Goal: Transaction & Acquisition: Obtain resource

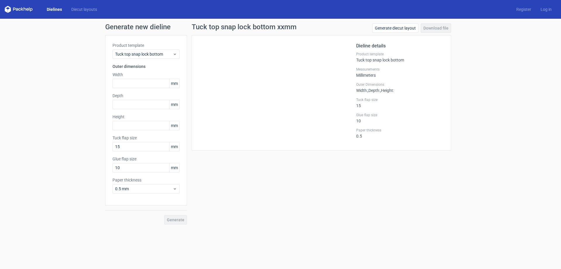
click at [50, 7] on link "Dielines" at bounding box center [54, 9] width 25 height 6
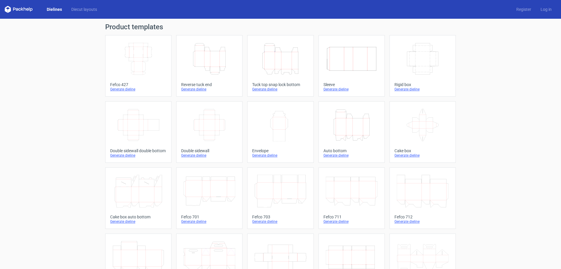
click at [273, 72] on icon "Height Depth Width" at bounding box center [281, 58] width 52 height 33
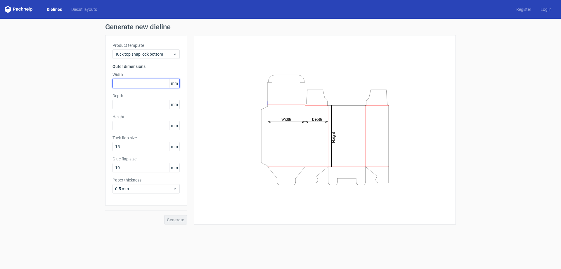
click at [146, 83] on input "text" at bounding box center [146, 83] width 67 height 9
type input "118"
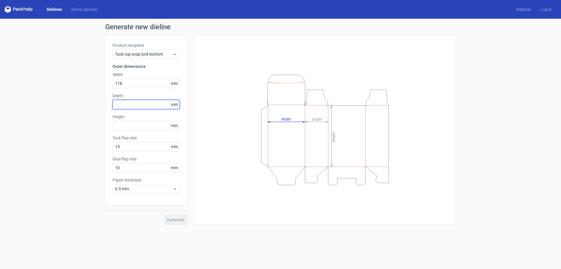
click at [149, 103] on input "text" at bounding box center [146, 104] width 67 height 9
type input "80"
click at [151, 124] on input "text" at bounding box center [146, 125] width 67 height 9
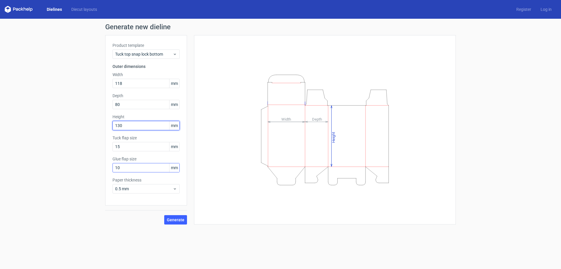
type input "130"
drag, startPoint x: 161, startPoint y: 168, endPoint x: 81, endPoint y: 163, distance: 80.8
click at [88, 165] on div "Generate new dieline Product template Tuck top snap lock bottom Outer dimension…" at bounding box center [280, 124] width 561 height 210
type input "15"
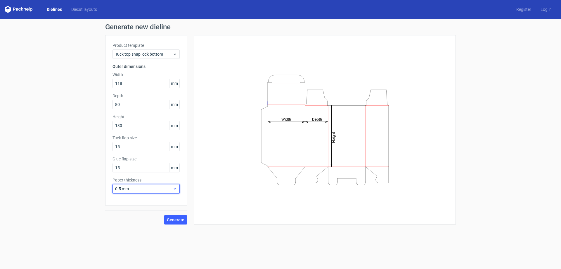
click at [139, 188] on span "0.5 mm" at bounding box center [144, 189] width 58 height 6
click at [131, 198] on div "0.4 mm" at bounding box center [146, 201] width 63 height 9
click at [181, 217] on span "Generate" at bounding box center [176, 219] width 18 height 4
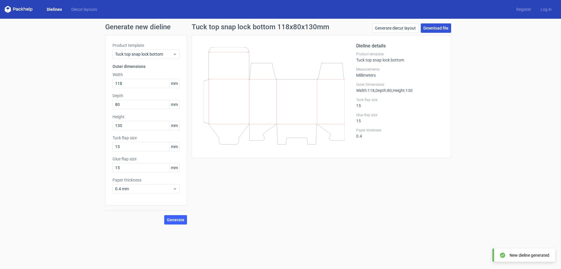
click at [440, 28] on link "Download file" at bounding box center [436, 27] width 30 height 9
